Goal: Check status: Check status

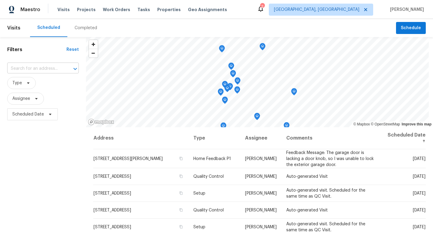
click at [14, 70] on input "text" at bounding box center [34, 68] width 55 height 9
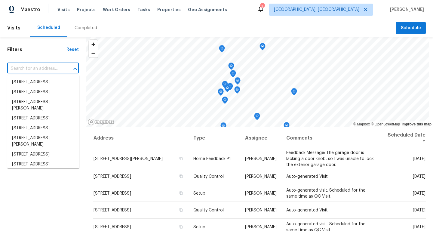
paste input "[STREET_ADDRESS]"
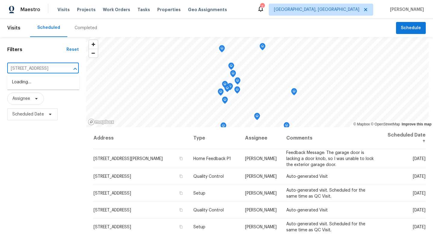
scroll to position [0, 36]
drag, startPoint x: 66, startPoint y: 70, endPoint x: 24, endPoint y: 67, distance: 42.4
click at [23, 67] on div "[STREET_ADDRESS] ​" at bounding box center [43, 68] width 72 height 9
click at [24, 67] on input "[STREET_ADDRESS]" at bounding box center [34, 68] width 55 height 9
drag, startPoint x: 24, startPoint y: 67, endPoint x: 65, endPoint y: 72, distance: 41.1
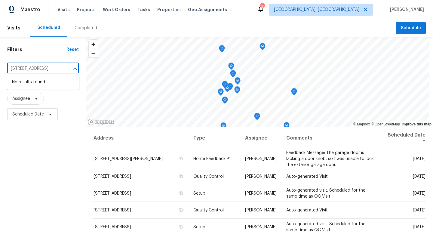
click at [65, 72] on div "[STREET_ADDRESS] ​" at bounding box center [43, 68] width 72 height 9
type input "7185 Meadowsweet Trce"
click at [66, 9] on span "Visits" at bounding box center [63, 10] width 12 height 6
click at [13, 29] on span "Visits" at bounding box center [13, 27] width 13 height 13
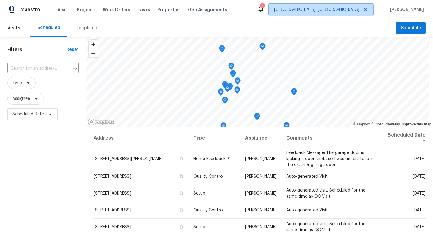
click at [332, 7] on span "[GEOGRAPHIC_DATA], [GEOGRAPHIC_DATA]" at bounding box center [316, 10] width 85 height 6
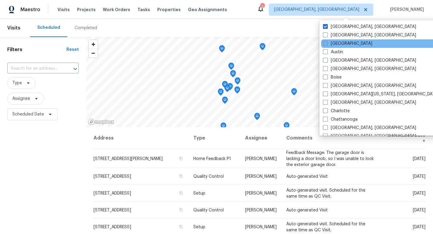
click at [329, 44] on label "[GEOGRAPHIC_DATA]" at bounding box center [347, 44] width 49 height 6
click at [327, 44] on input "[GEOGRAPHIC_DATA]" at bounding box center [325, 43] width 4 height 4
checkbox input "true"
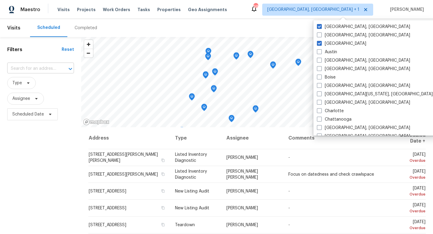
click at [22, 72] on input "text" at bounding box center [32, 68] width 50 height 9
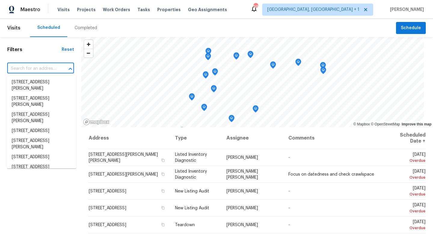
paste input "[STREET_ADDRESS]"
type input "[STREET_ADDRESS]"
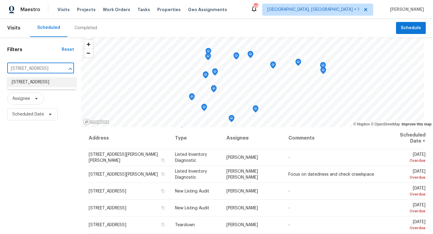
click at [23, 87] on li "[STREET_ADDRESS]" at bounding box center [41, 82] width 69 height 10
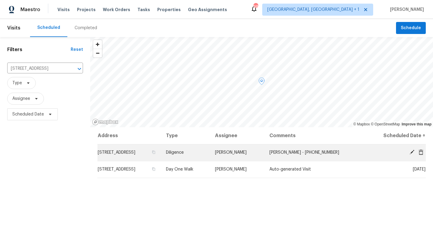
click at [161, 150] on td "[STREET_ADDRESS]" at bounding box center [129, 152] width 64 height 17
